Goal: Navigation & Orientation: Find specific page/section

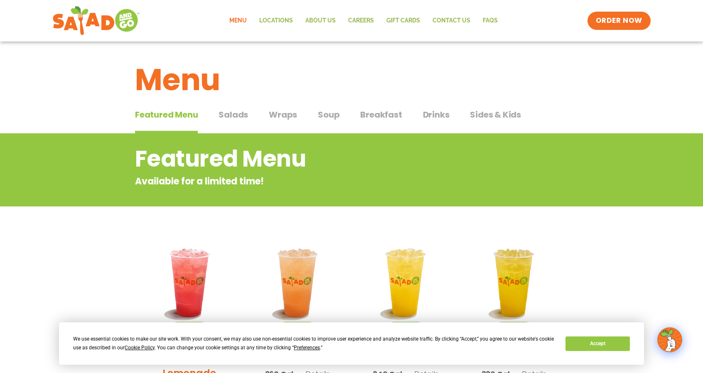
click at [229, 113] on span "Salads" at bounding box center [234, 114] width 30 height 12
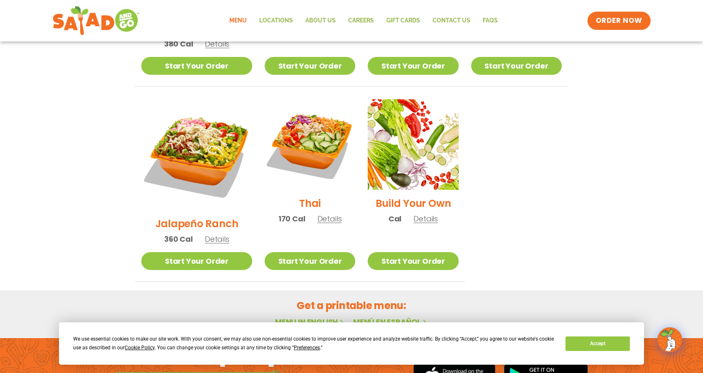
scroll to position [628, 0]
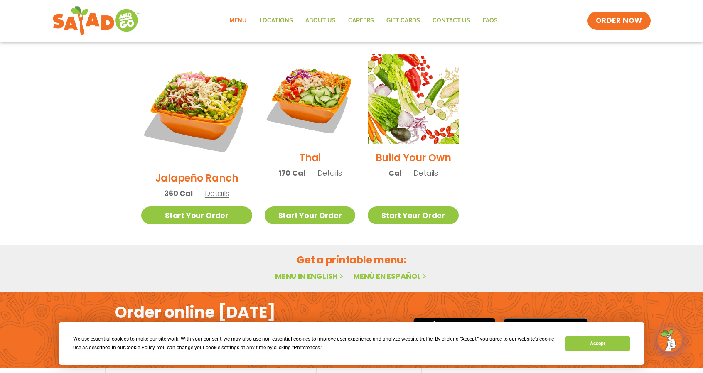
click at [331, 271] on link "Menu in English" at bounding box center [310, 276] width 70 height 10
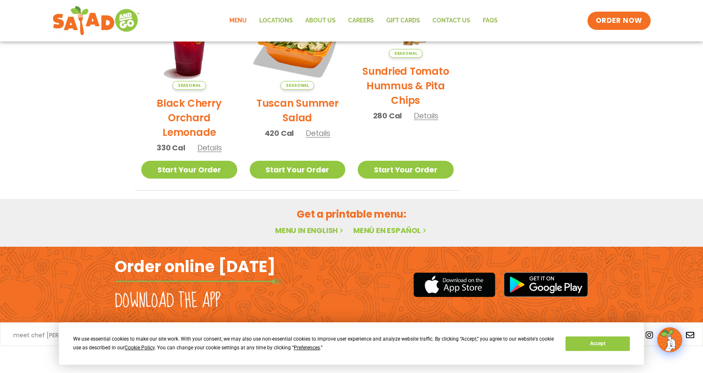
scroll to position [451, 0]
click at [325, 228] on link "Menu in English" at bounding box center [310, 230] width 70 height 10
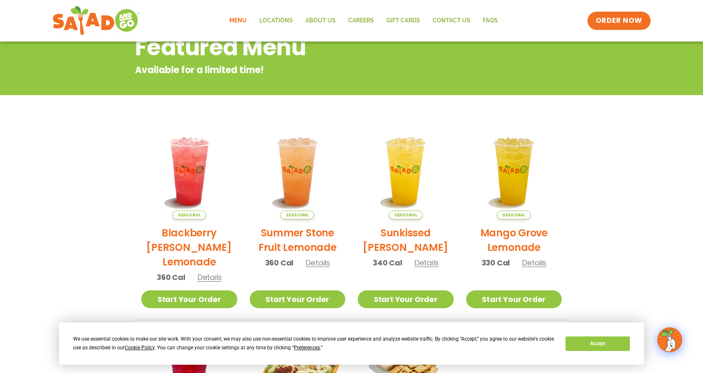
scroll to position [125, 0]
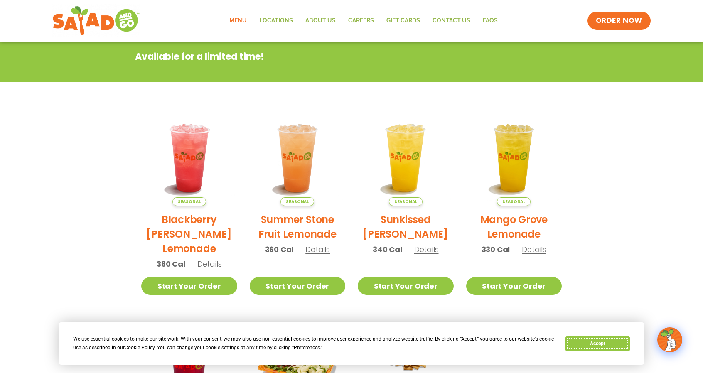
click at [616, 344] on button "Accept" at bounding box center [598, 344] width 64 height 15
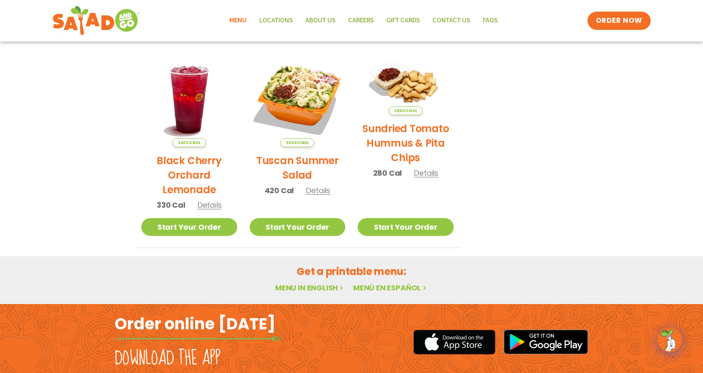
scroll to position [451, 0]
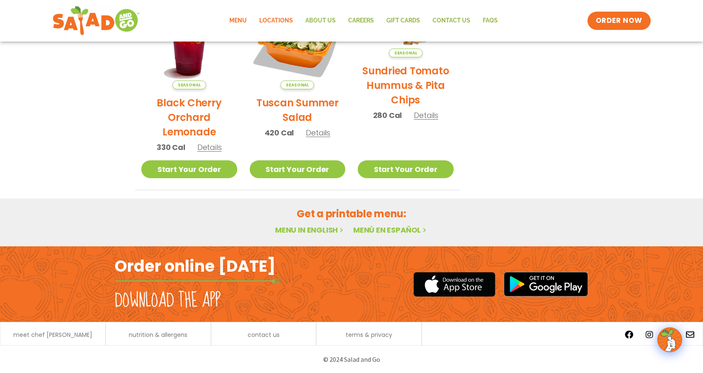
click at [269, 23] on link "Locations" at bounding box center [276, 20] width 46 height 19
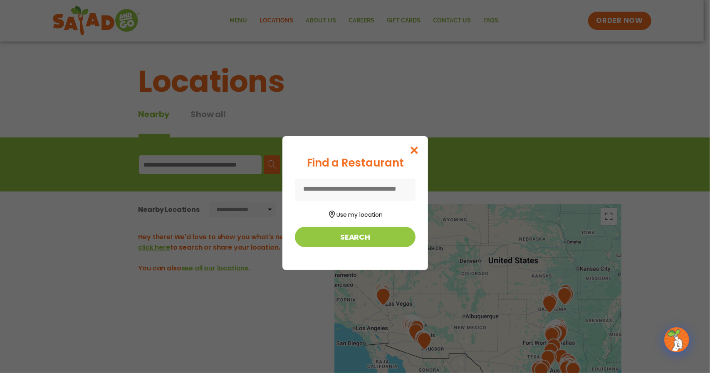
click at [217, 160] on div "Find a Restaurant Use my location Search" at bounding box center [355, 186] width 710 height 373
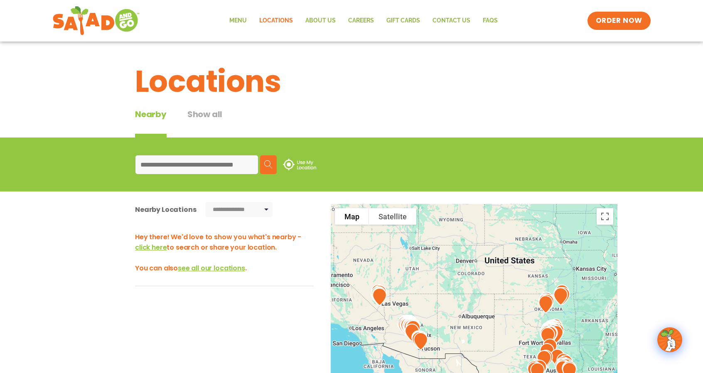
click at [217, 160] on input at bounding box center [197, 164] width 123 height 19
type input "*****"
click at [268, 164] on img at bounding box center [268, 164] width 8 height 8
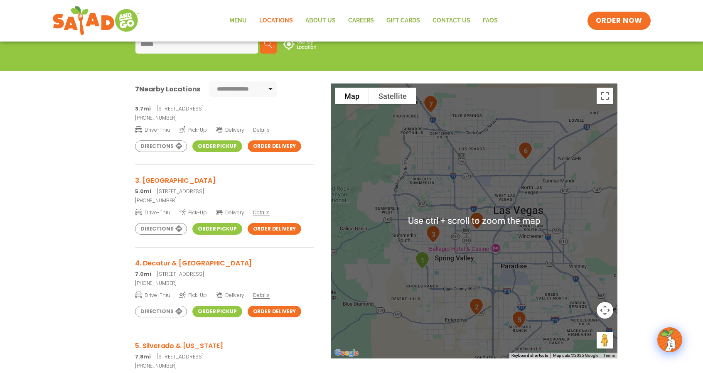
scroll to position [125, 0]
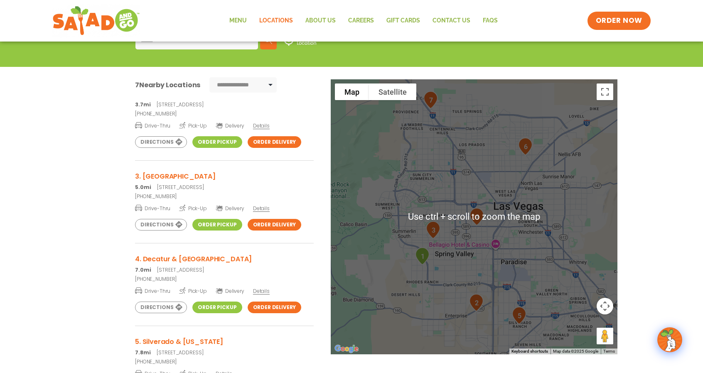
click at [441, 293] on div at bounding box center [474, 216] width 287 height 275
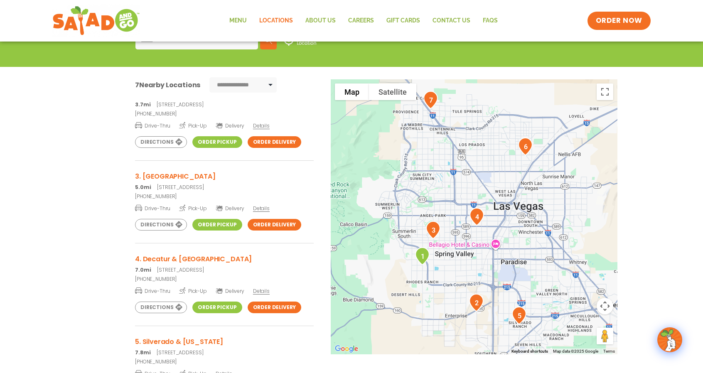
click at [446, 276] on div at bounding box center [474, 216] width 287 height 275
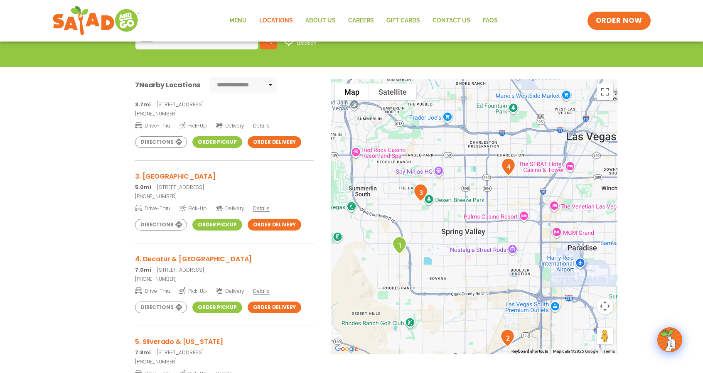
click at [211, 222] on link "Order Pickup" at bounding box center [216, 225] width 49 height 12
